Goal: Ask a question: Seek information or help from site administrators or community

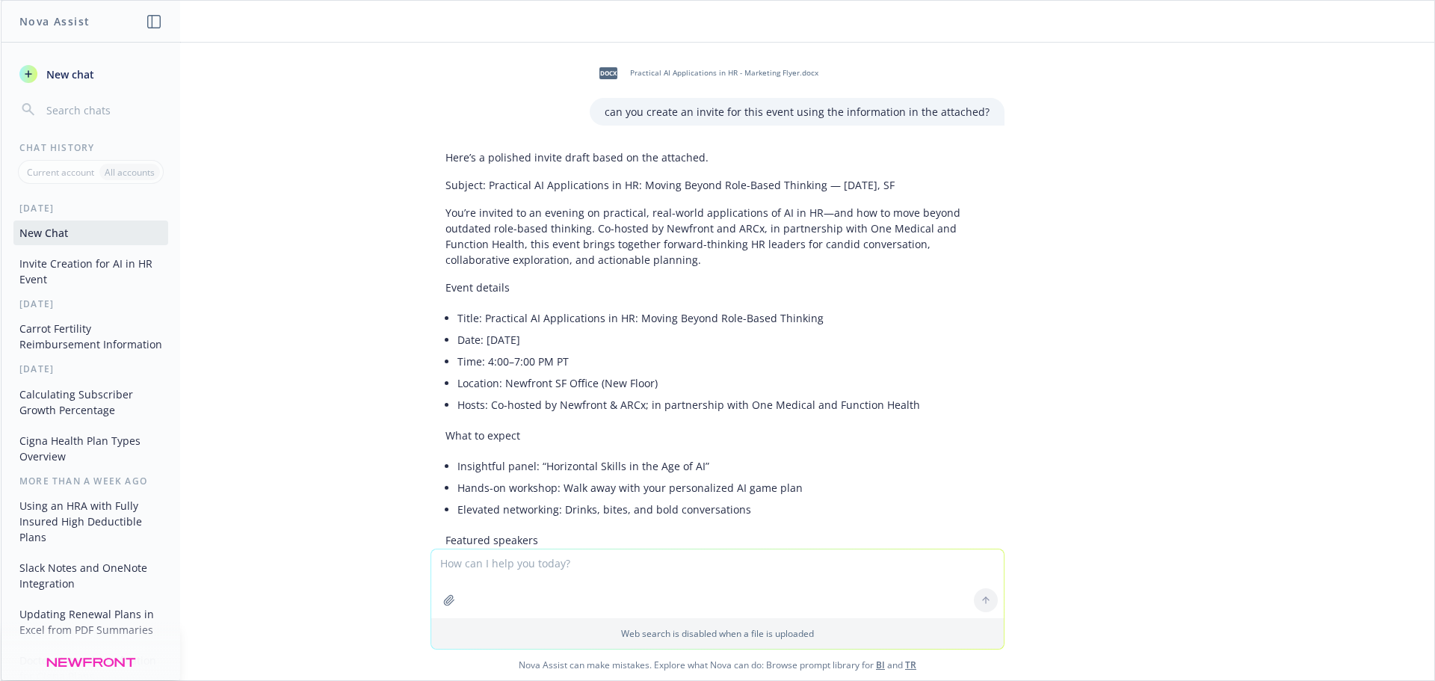
click at [601, 571] on textarea at bounding box center [717, 583] width 573 height 69
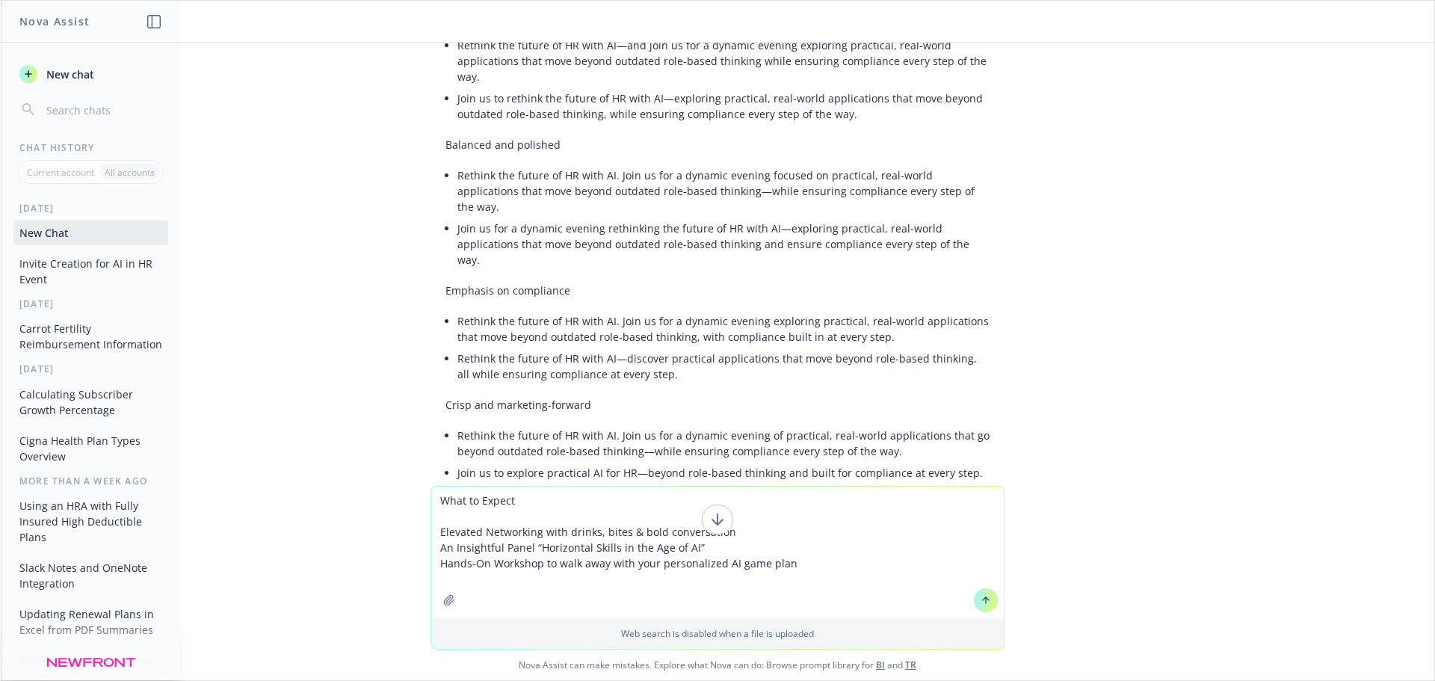
click at [437, 497] on textarea "What to Expect Elevated Networking with drinks, bites & bold conversation An In…" at bounding box center [717, 553] width 573 height 132
type textarea "how would you put this into a short 1-2 sentences: What to Expect Elevated Netw…"
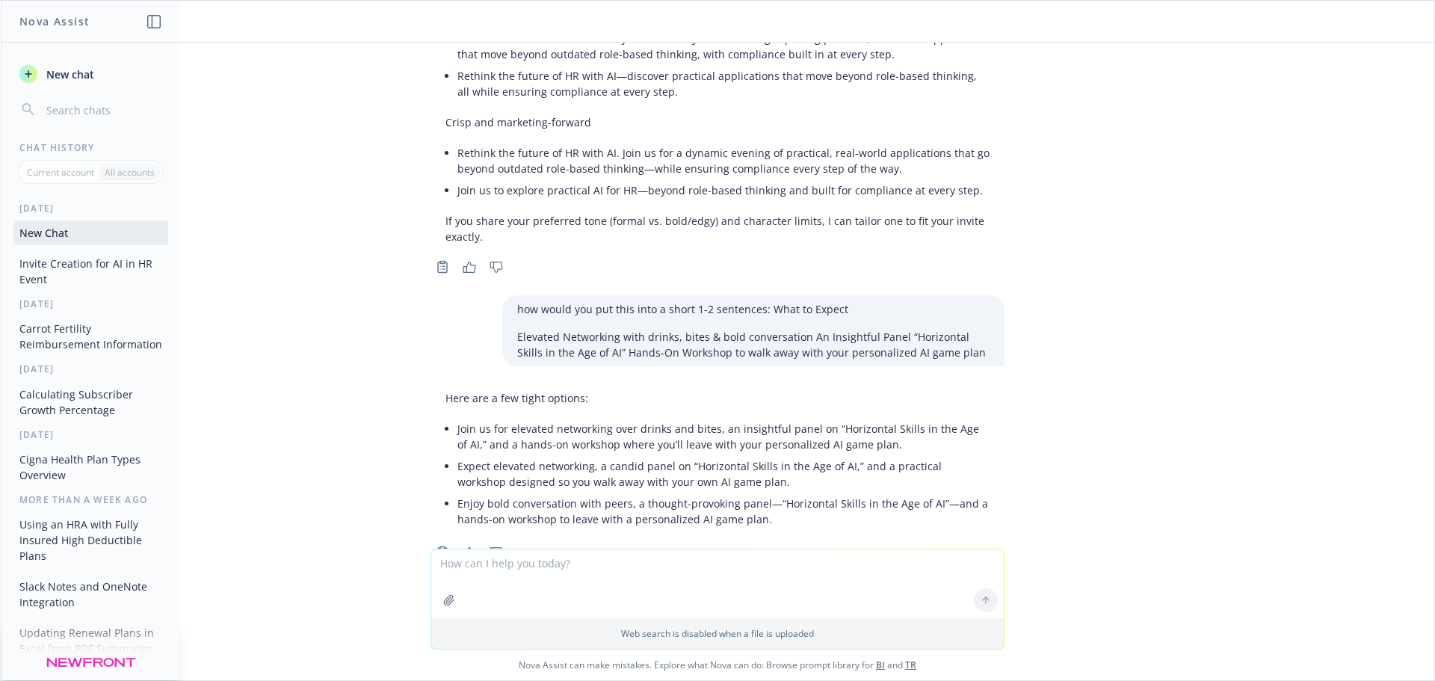
scroll to position [4056, 0]
click at [525, 567] on textarea at bounding box center [717, 583] width 573 height 69
type textarea "i want it to sound like it's easy and less work"
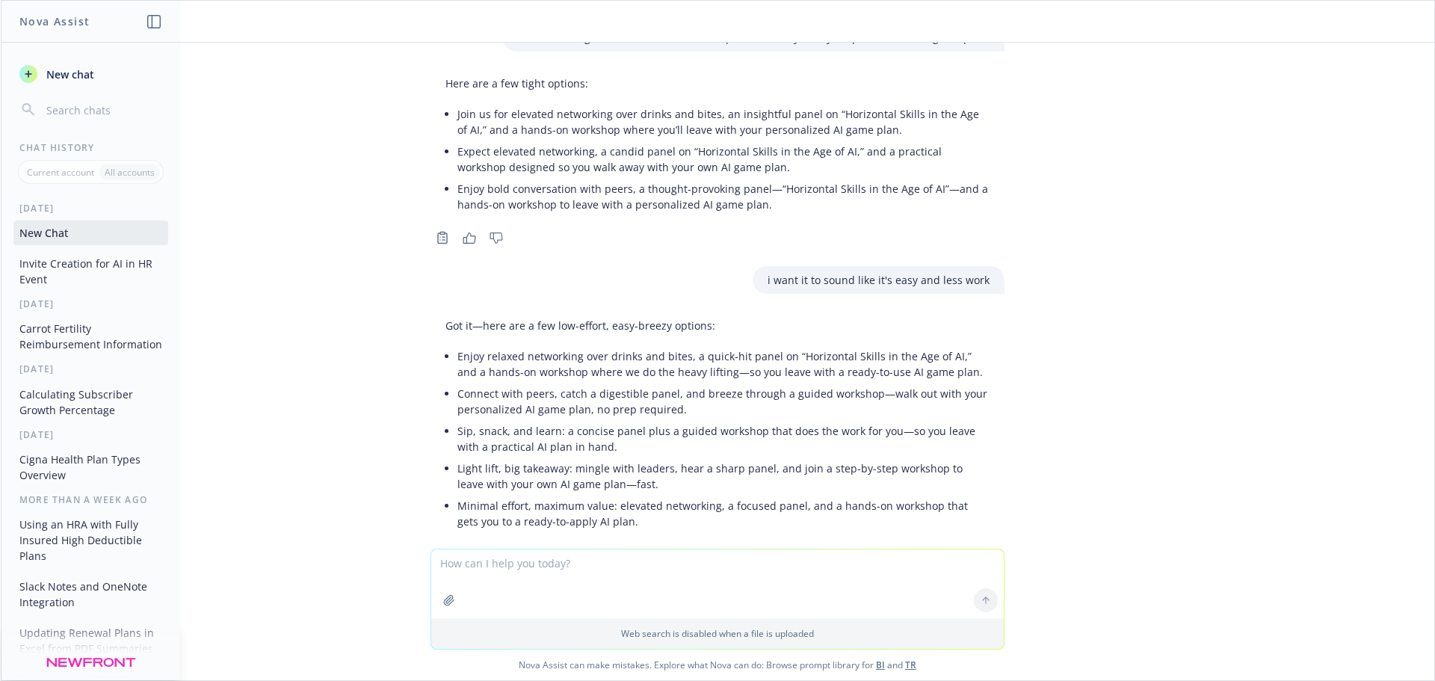
scroll to position [4373, 0]
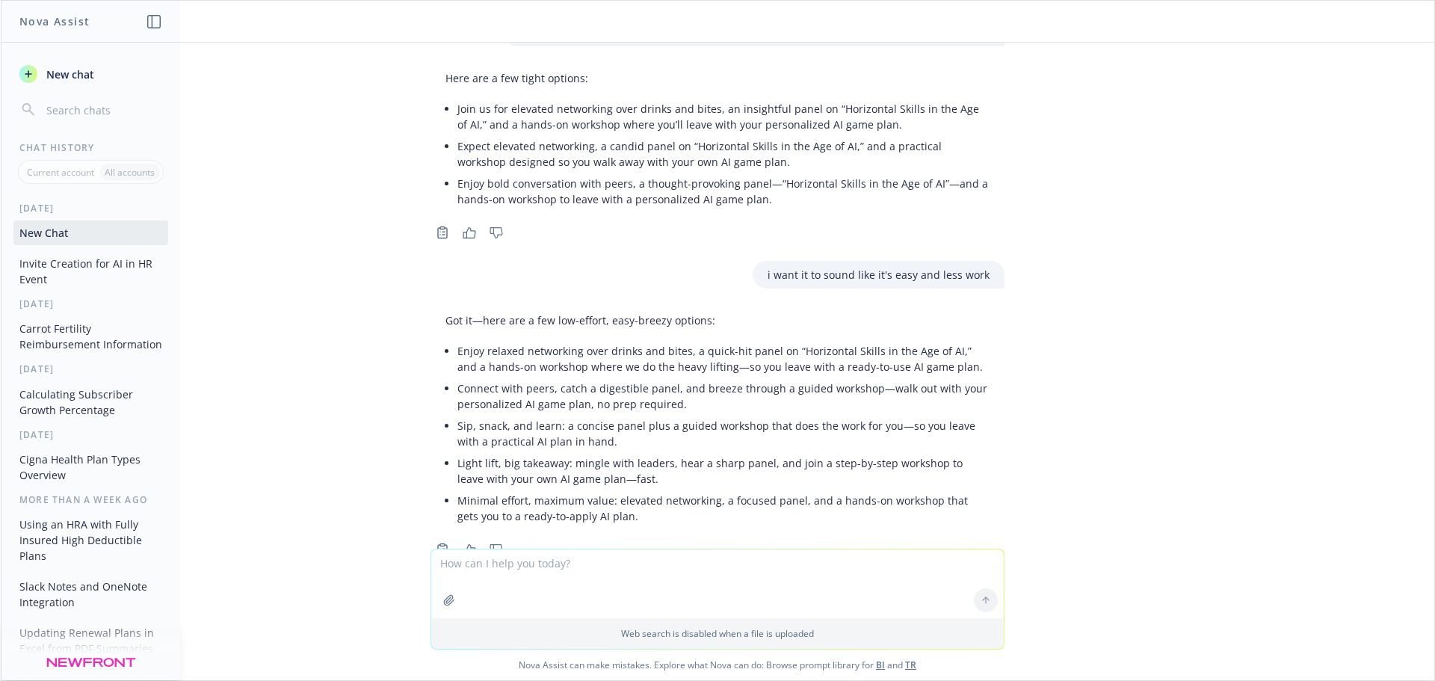
click at [577, 415] on li "Sip, snack, and learn: a concise panel plus a guided workshop that does the wor…" at bounding box center [723, 433] width 532 height 37
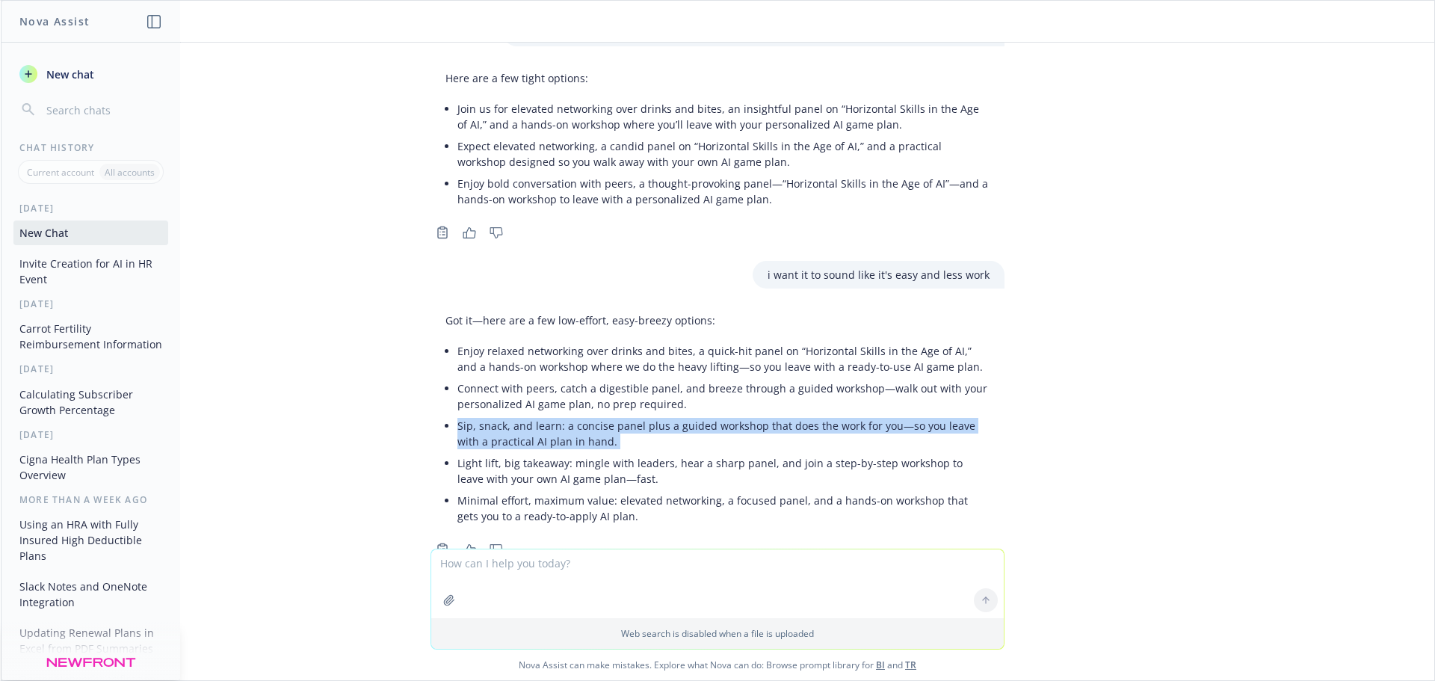
click at [577, 415] on li "Sip, snack, and learn: a concise panel plus a guided workshop that does the wor…" at bounding box center [723, 433] width 532 height 37
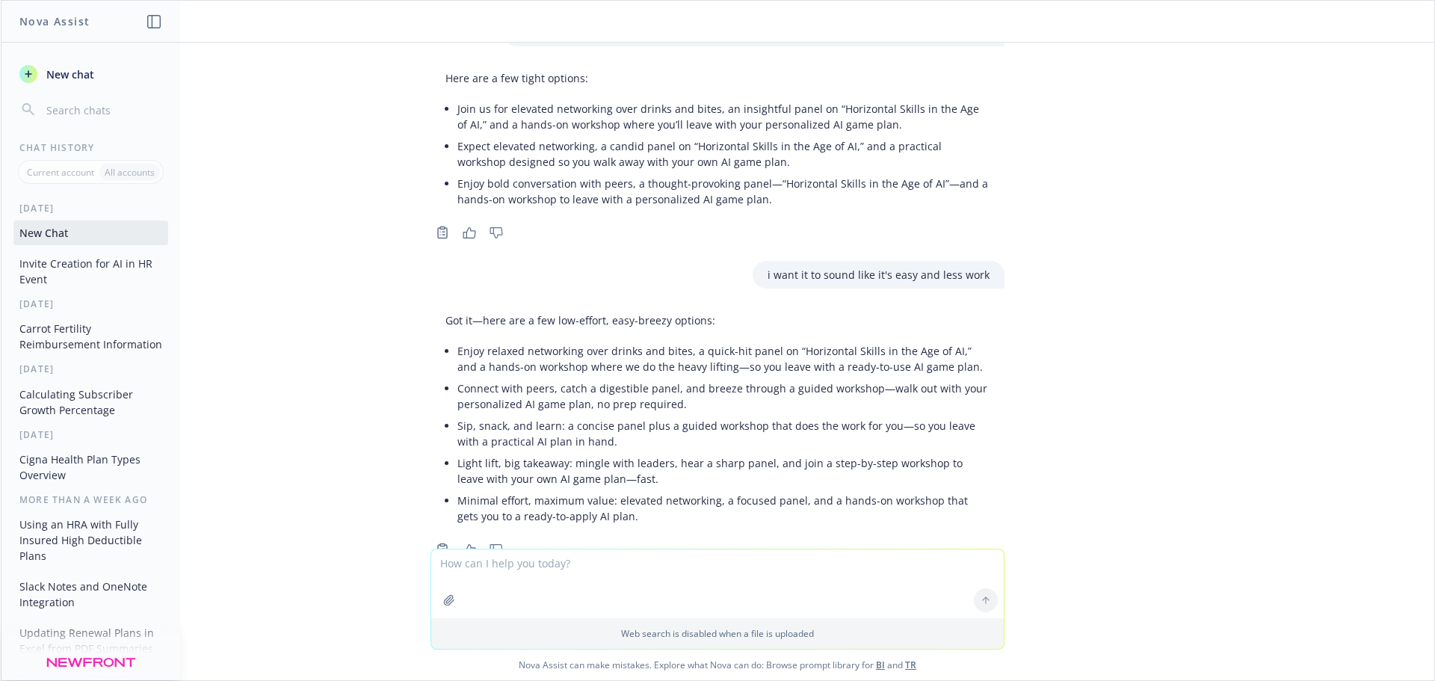
click at [631, 558] on textarea at bounding box center [717, 583] width 573 height 69
type textarea "you have to think of something better"
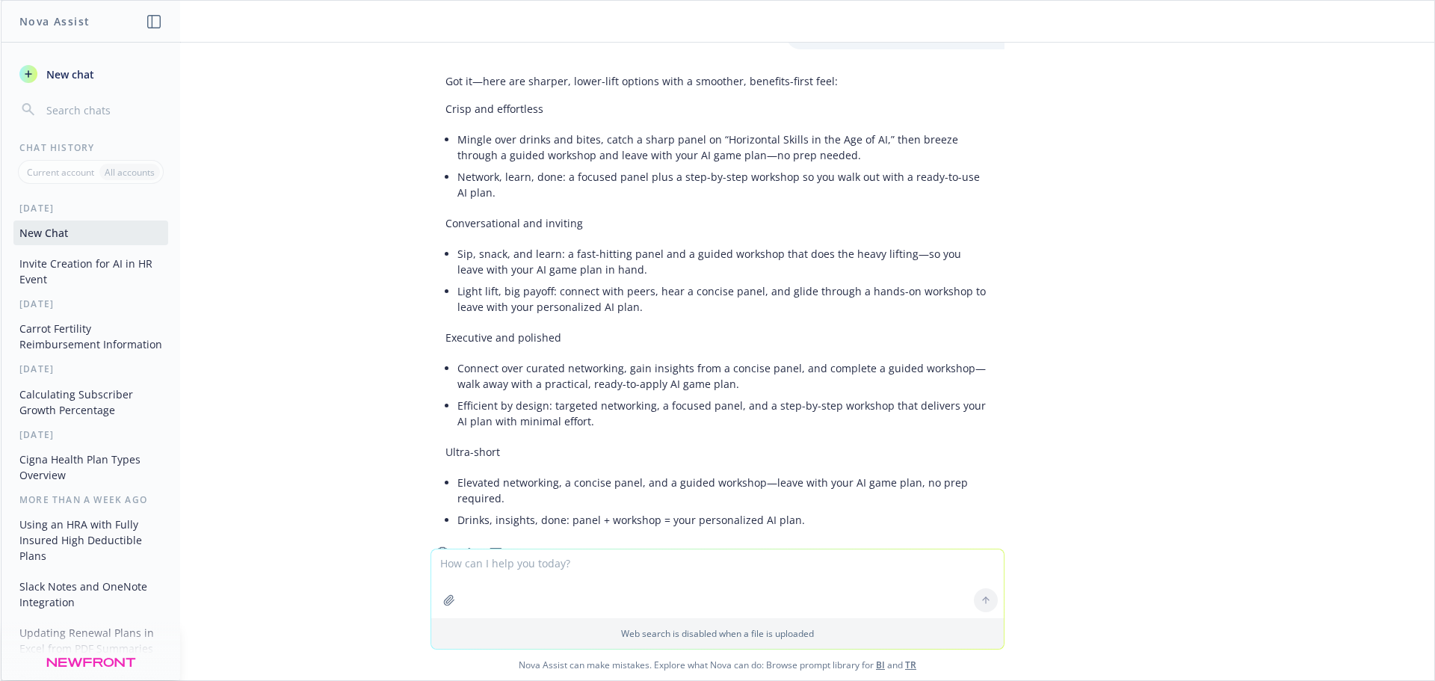
scroll to position [4933, 0]
type textarea "how do i zoom in on an image for this invite in google docs"
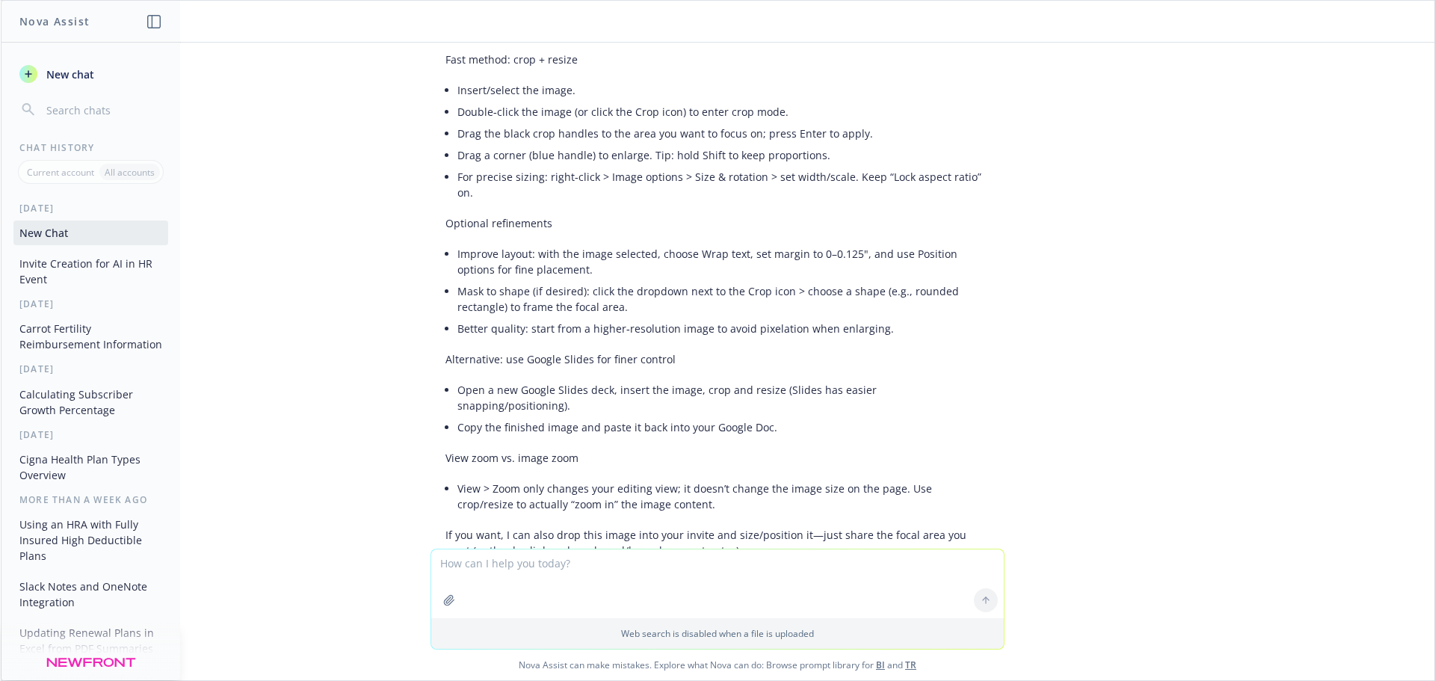
scroll to position [5096, 0]
